Goal: Transaction & Acquisition: Purchase product/service

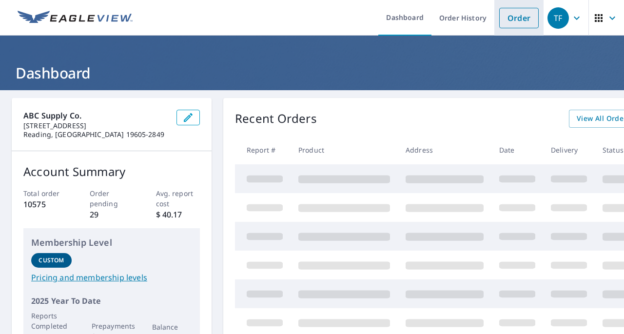
click at [501, 15] on link "Order" at bounding box center [520, 18] width 40 height 20
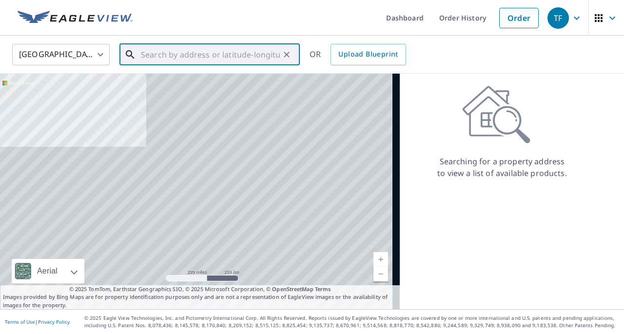
click at [205, 47] on input "text" at bounding box center [210, 54] width 139 height 27
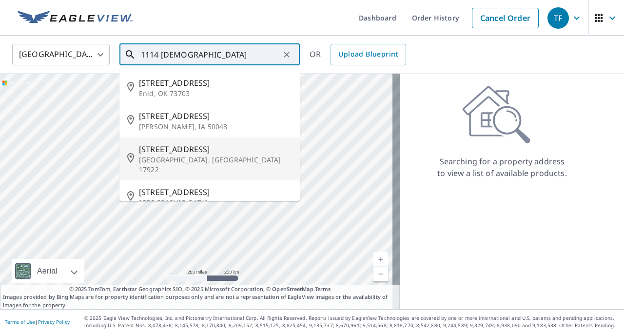
click at [173, 152] on span "[STREET_ADDRESS]" at bounding box center [215, 149] width 153 height 12
type input "[STREET_ADDRESS]"
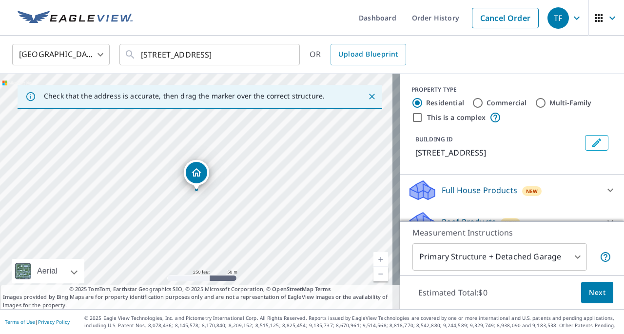
click at [374, 260] on link "Current Level 17, Zoom In" at bounding box center [381, 259] width 15 height 15
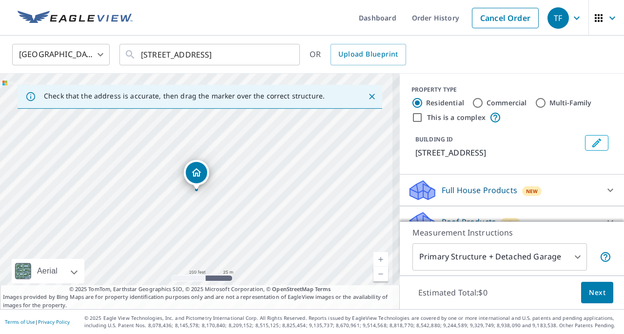
click at [374, 260] on link "Current Level 18, Zoom In" at bounding box center [381, 259] width 15 height 15
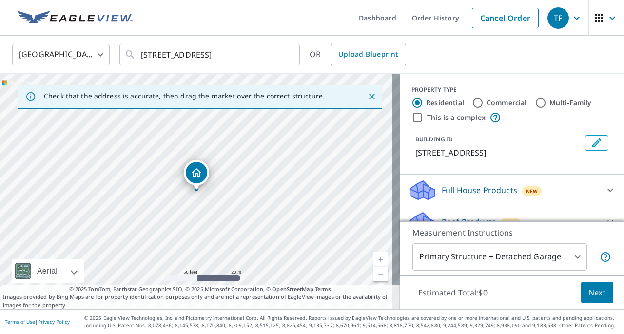
scroll to position [43, 0]
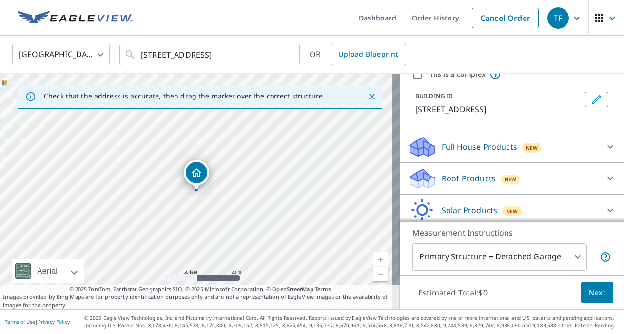
click at [605, 178] on icon at bounding box center [611, 179] width 12 height 12
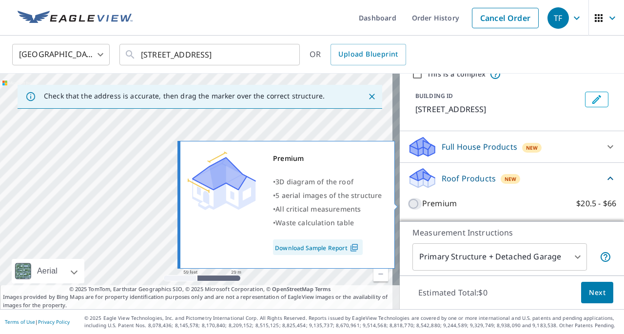
click at [409, 203] on input "Premium $20.5 - $66" at bounding box center [415, 204] width 15 height 12
checkbox input "true"
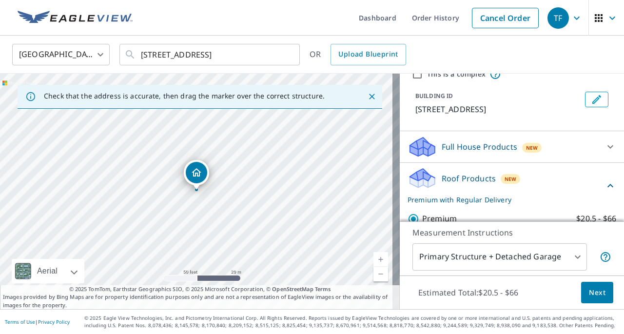
click at [591, 291] on span "Next" at bounding box center [597, 293] width 17 height 12
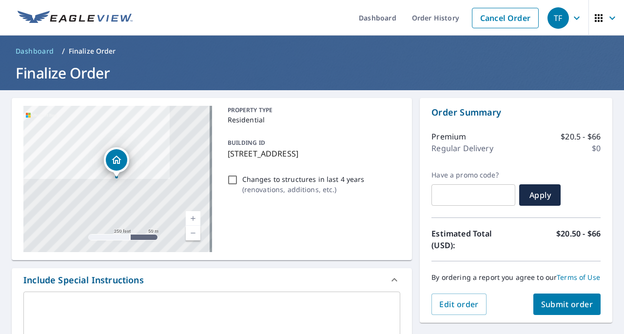
scroll to position [83, 0]
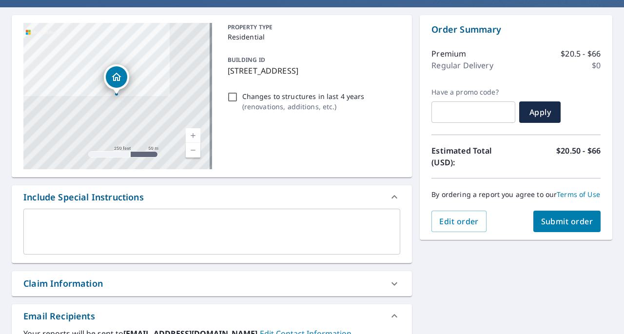
click at [88, 284] on div "Claim Information" at bounding box center [63, 283] width 80 height 13
checkbox input "true"
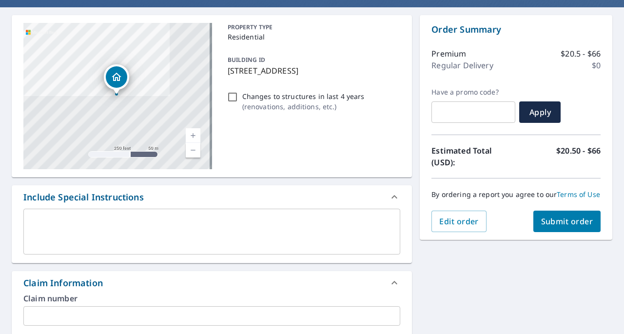
click at [77, 315] on input "text" at bounding box center [211, 316] width 377 height 20
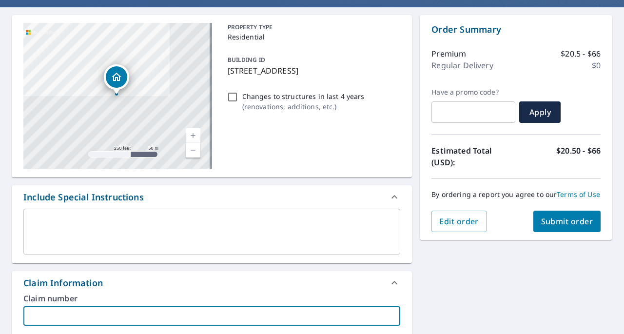
type input "southern sch"
checkbox input "true"
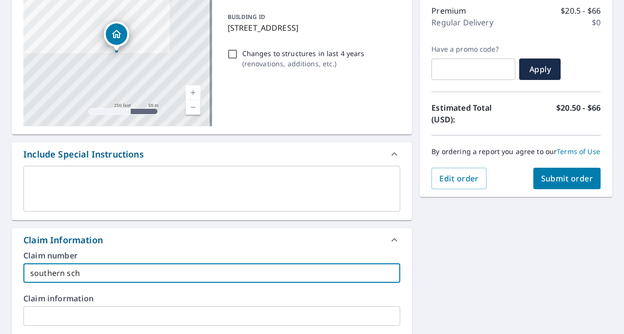
click at [128, 311] on input "text" at bounding box center [211, 316] width 377 height 20
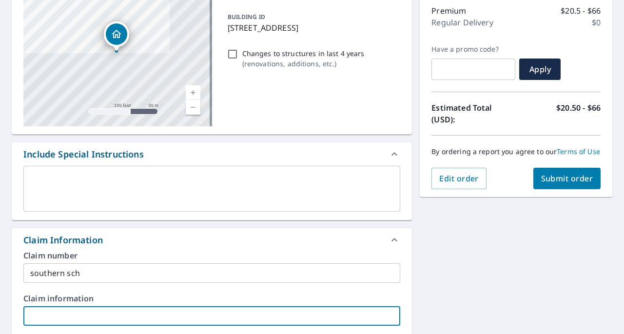
type input "southern sch"
checkbox input "true"
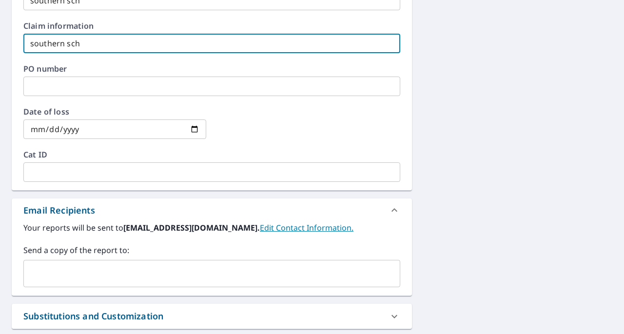
scroll to position [406, 0]
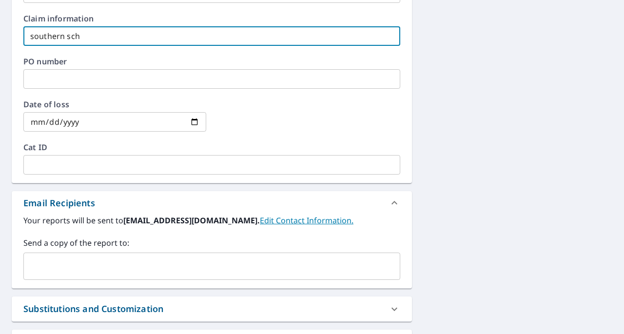
click at [110, 272] on input "text" at bounding box center [205, 266] width 354 height 19
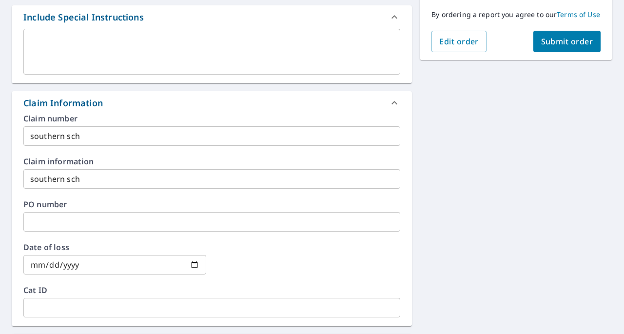
scroll to position [262, 0]
type input "[PERSON_NAME][EMAIL_ADDRESS][PERSON_NAME][DOMAIN_NAME]"
click at [553, 45] on span "Submit order" at bounding box center [567, 42] width 52 height 11
checkbox input "true"
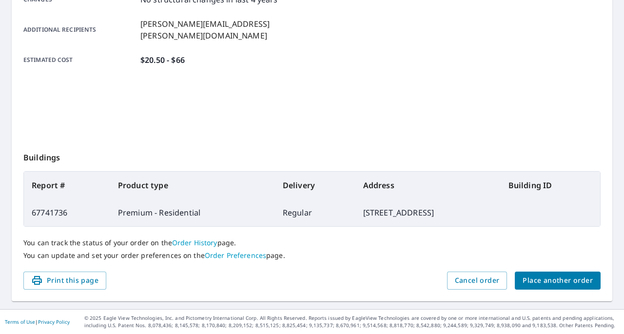
scroll to position [239, 0]
